Goal: Browse casually

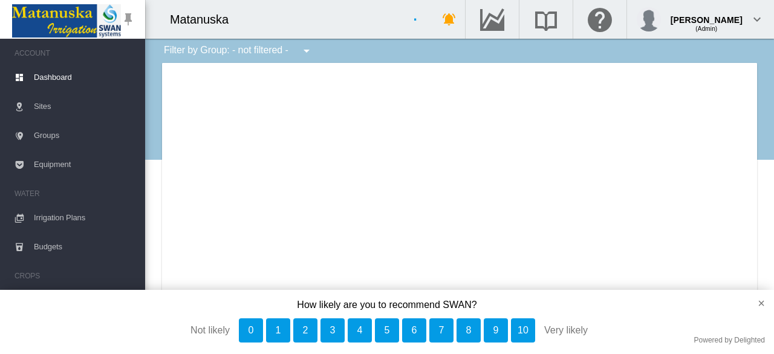
scroll to position [938, 0]
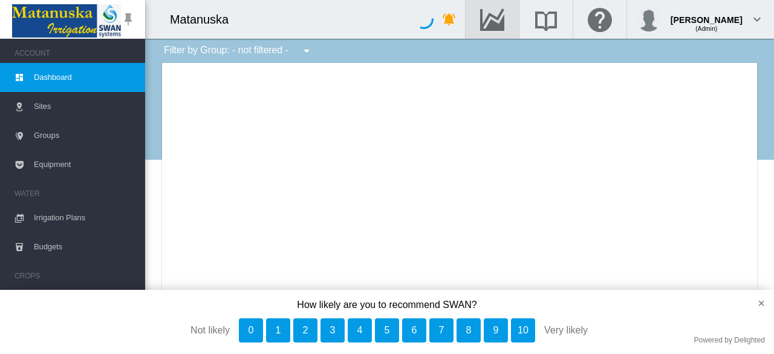
type input "**********"
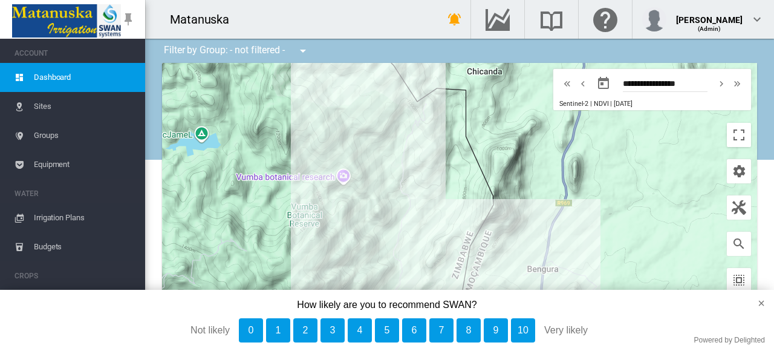
drag, startPoint x: 550, startPoint y: 139, endPoint x: 460, endPoint y: 255, distance: 146.9
click at [452, 269] on div at bounding box center [459, 214] width 595 height 302
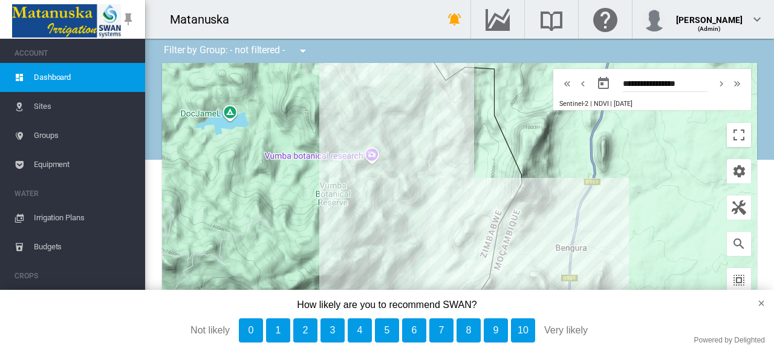
drag, startPoint x: 521, startPoint y: 154, endPoint x: 481, endPoint y: 197, distance: 58.2
click at [481, 198] on div at bounding box center [459, 214] width 595 height 302
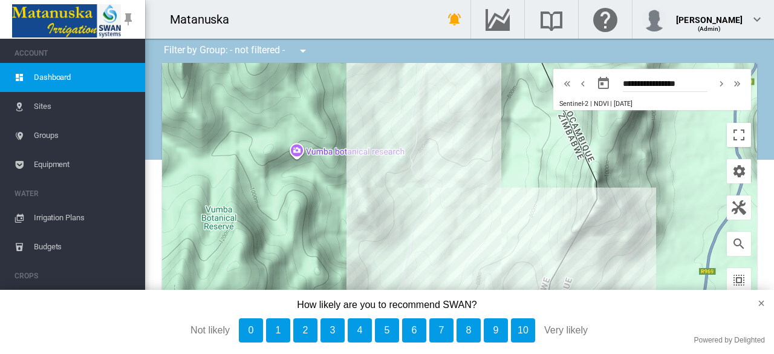
drag, startPoint x: 443, startPoint y: 175, endPoint x: 521, endPoint y: 235, distance: 98.4
click at [521, 235] on div at bounding box center [459, 214] width 595 height 302
